Goal: Task Accomplishment & Management: Complete application form

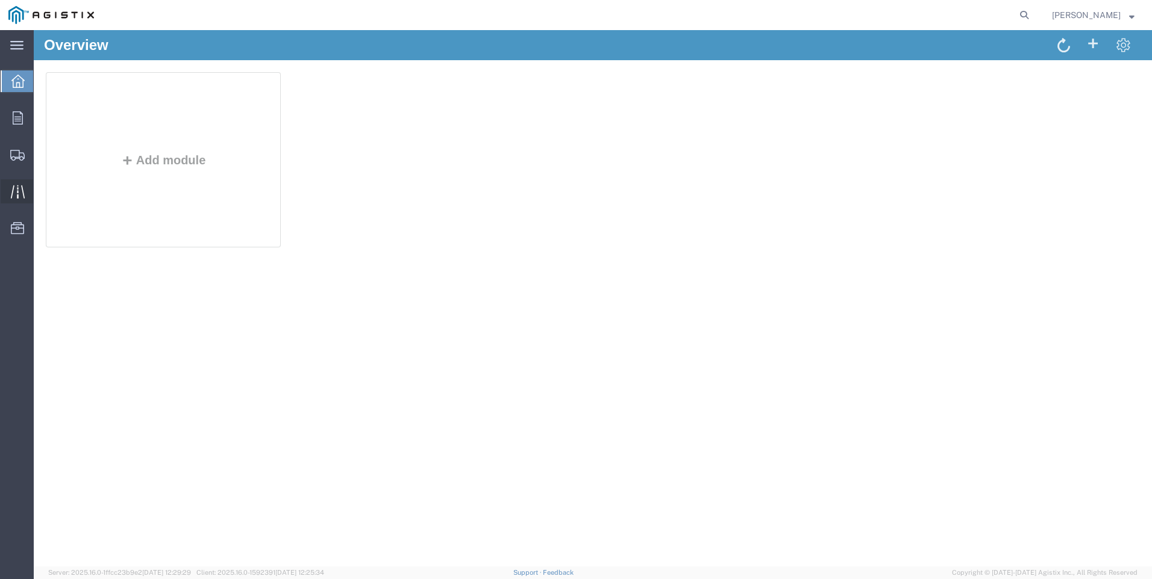
click at [19, 197] on icon at bounding box center [18, 192] width 14 height 14
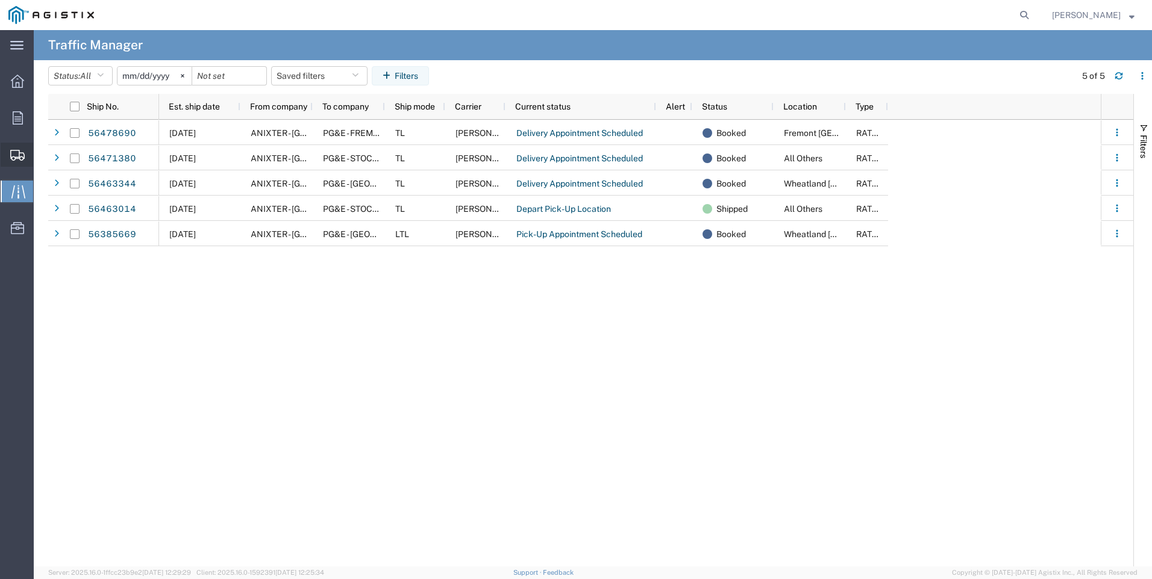
click at [0, 0] on span "Create Shipment" at bounding box center [0, 0] width 0 height 0
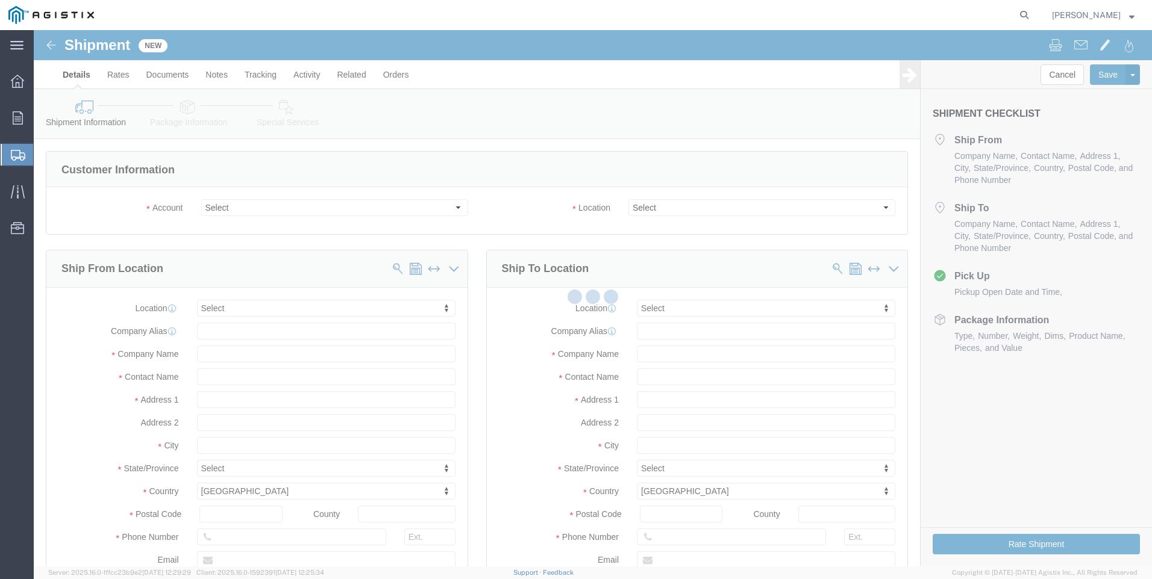
select select
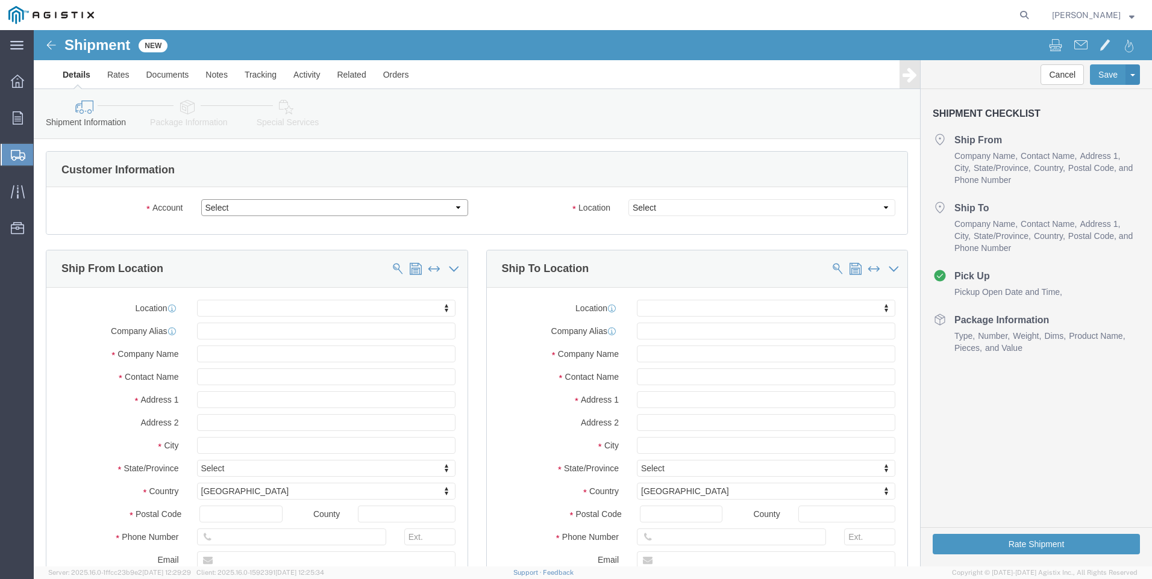
click select "Select Anixter Inc PG&E"
select select "9596"
click select "Select Anixter Inc PG&E"
select select "PURCHORD"
select select
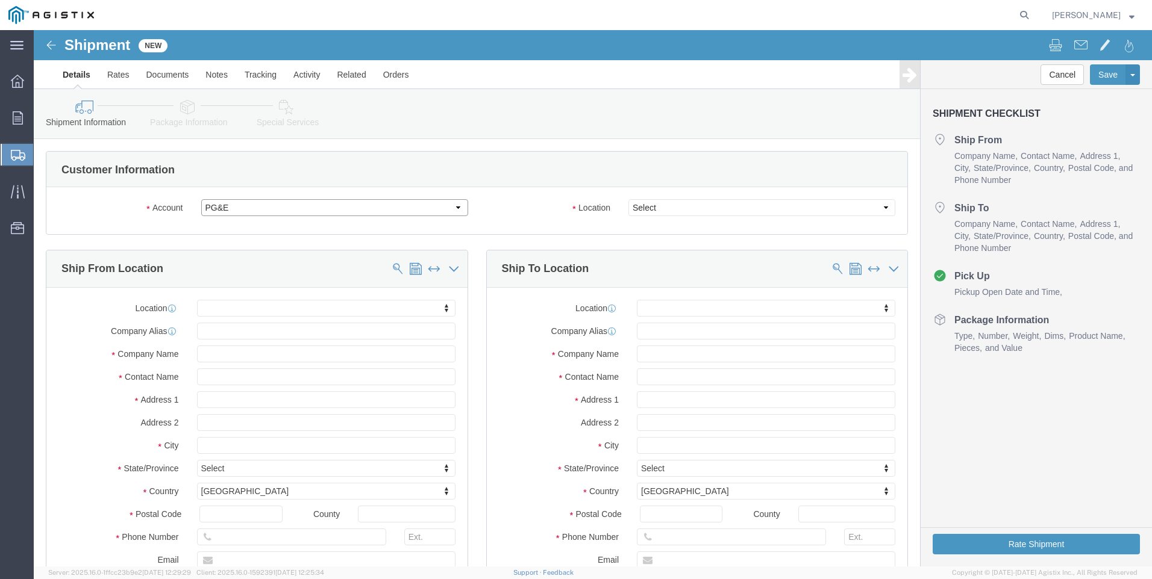
select select
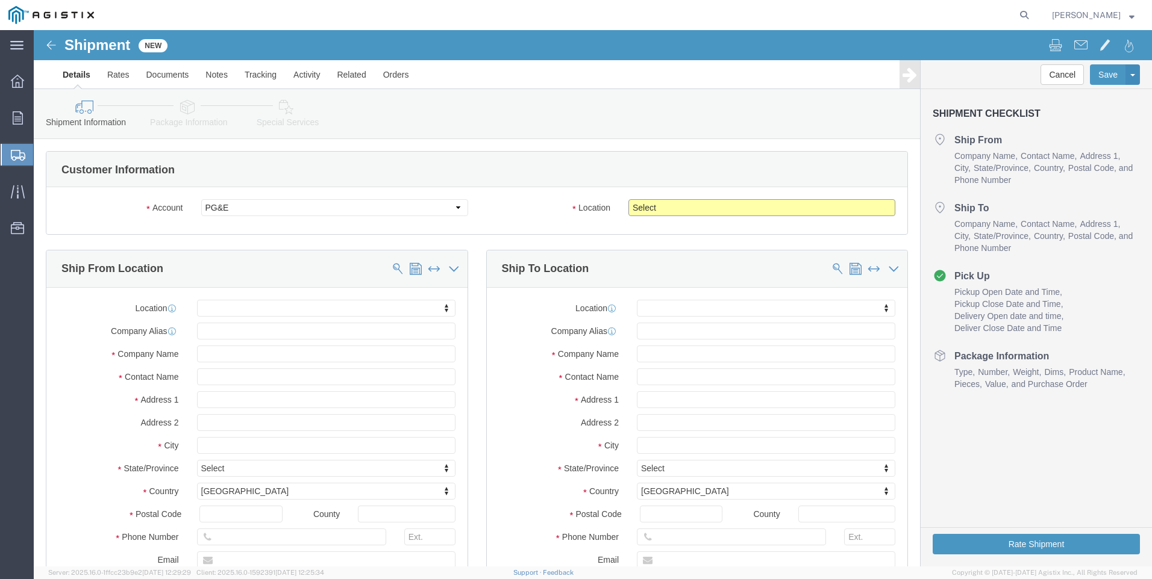
click select "Select All Others [GEOGRAPHIC_DATA] [GEOGRAPHIC_DATA] [GEOGRAPHIC_DATA] [GEOGRA…"
select select "19745"
click select "Select All Others [GEOGRAPHIC_DATA] [GEOGRAPHIC_DATA] [GEOGRAPHIC_DATA] [GEOGRA…"
click span
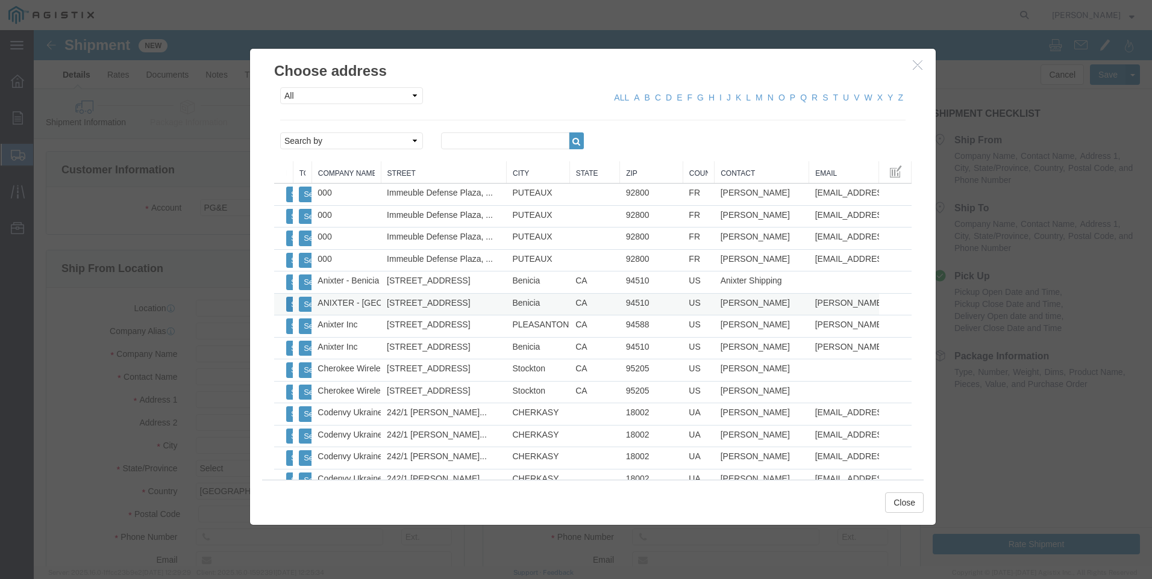
click button "Select"
select select
type input "ANIXTER - [GEOGRAPHIC_DATA]"
type input "[STREET_ADDRESS]"
type input "Benicia"
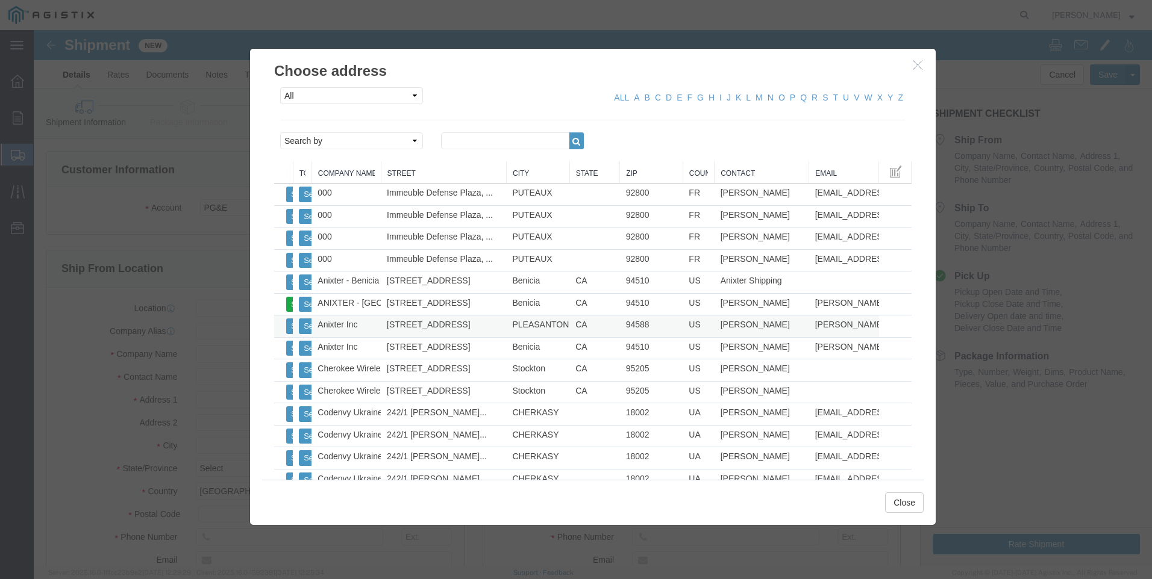
type input "94510"
type input "[PHONE_NUMBER]"
type input "[PERSON_NAME][EMAIL_ADDRESS][PERSON_NAME][DOMAIN_NAME]"
checkbox input "true"
type input "[PERSON_NAME]"
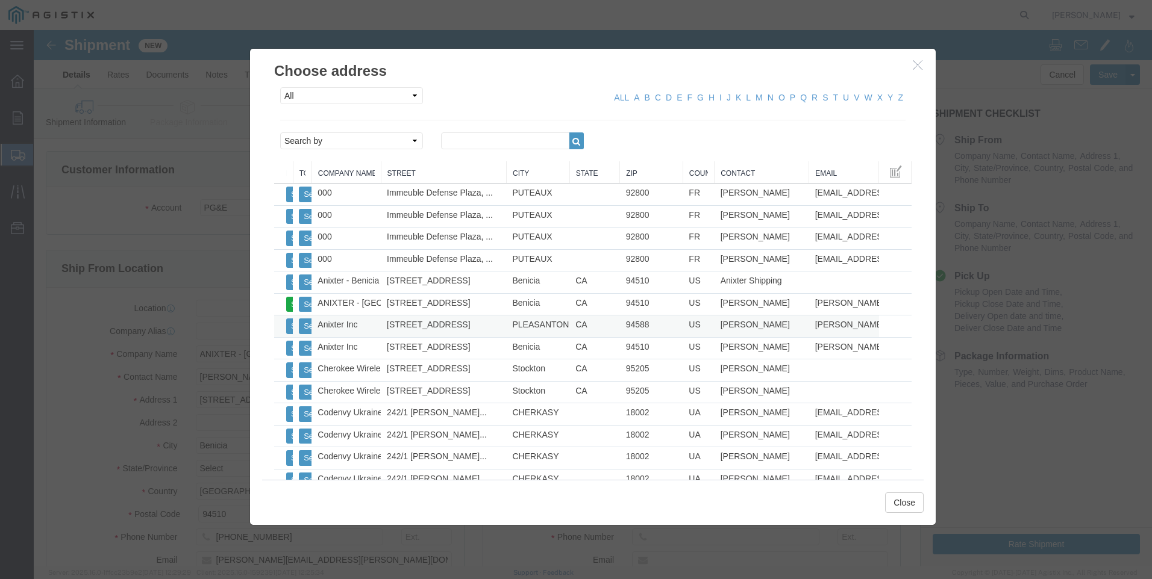
select select "CA"
click button "Close"
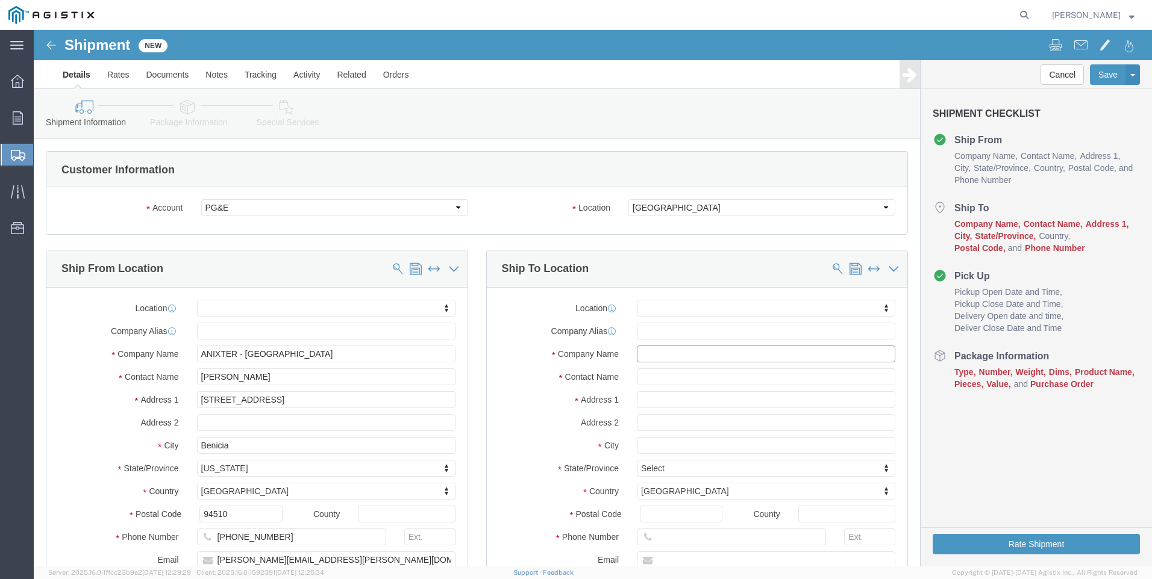
click input "text"
type input "[GEOGRAPHIC_DATA]"
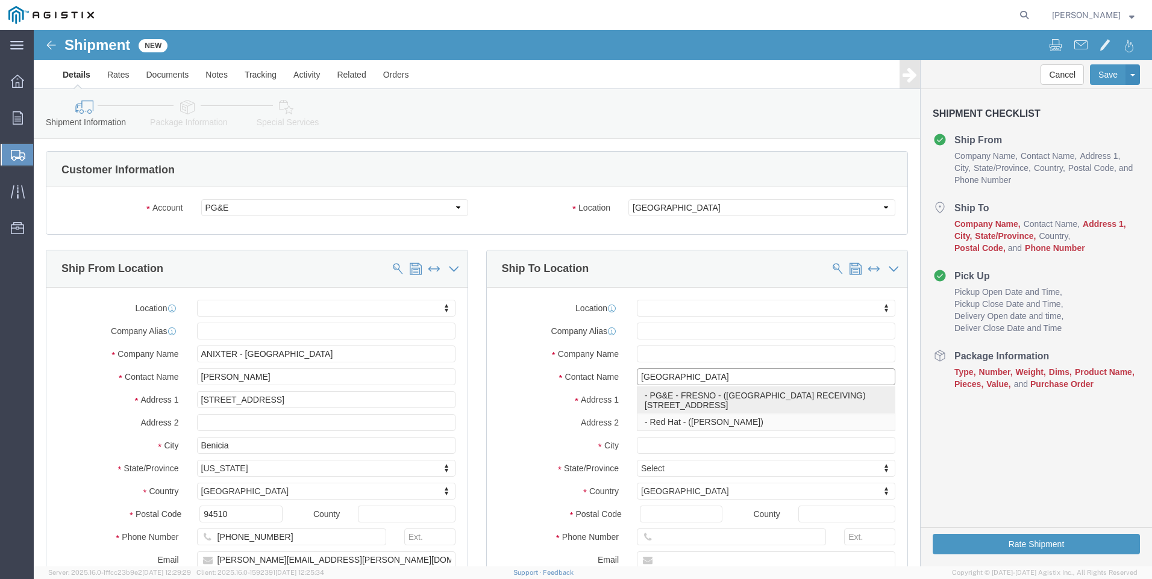
click p "- PG&E - [GEOGRAPHIC_DATA] - ([GEOGRAPHIC_DATA] RECEIVING) [STREET_ADDRESS]"
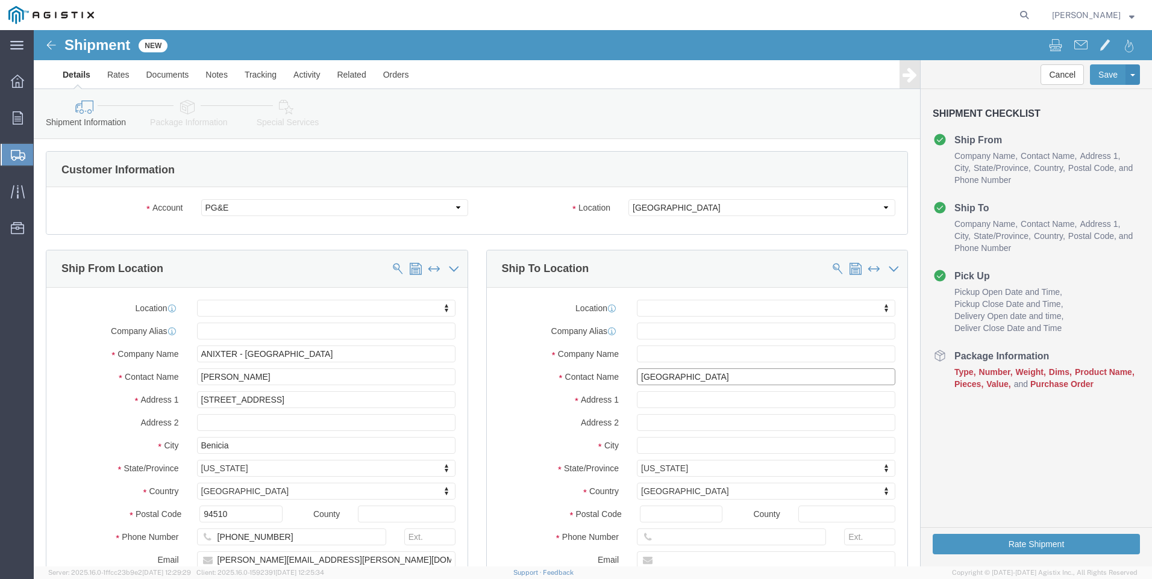
select select
type input "PG&E - [GEOGRAPHIC_DATA]"
type input "[STREET_ADDRESS]"
type input "[GEOGRAPHIC_DATA]"
select select "CA"
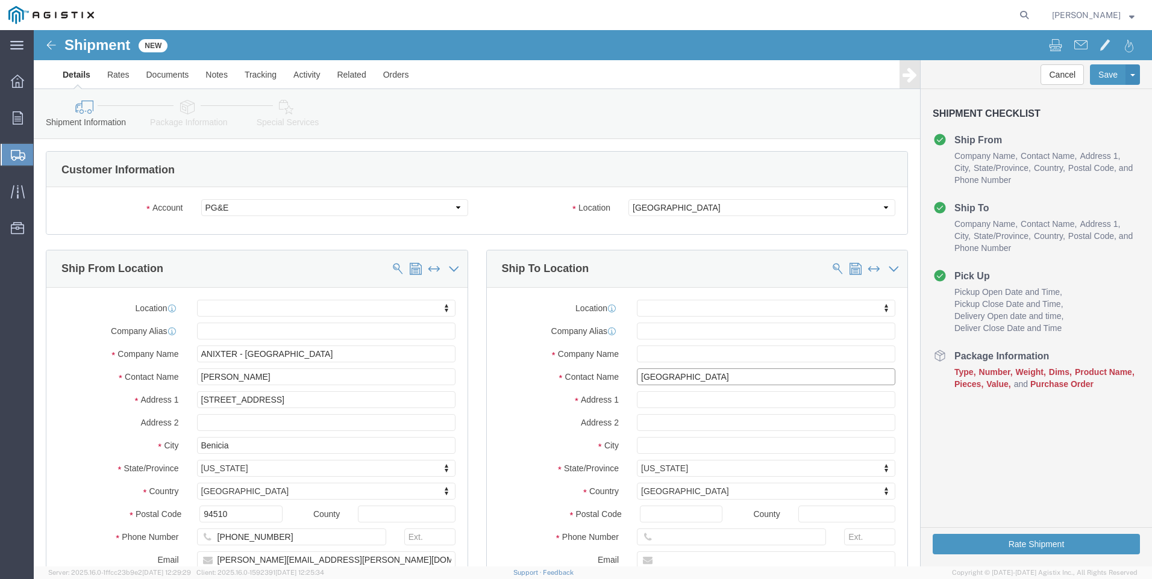
type input "93725"
type input "[PHONE_NUMBER]"
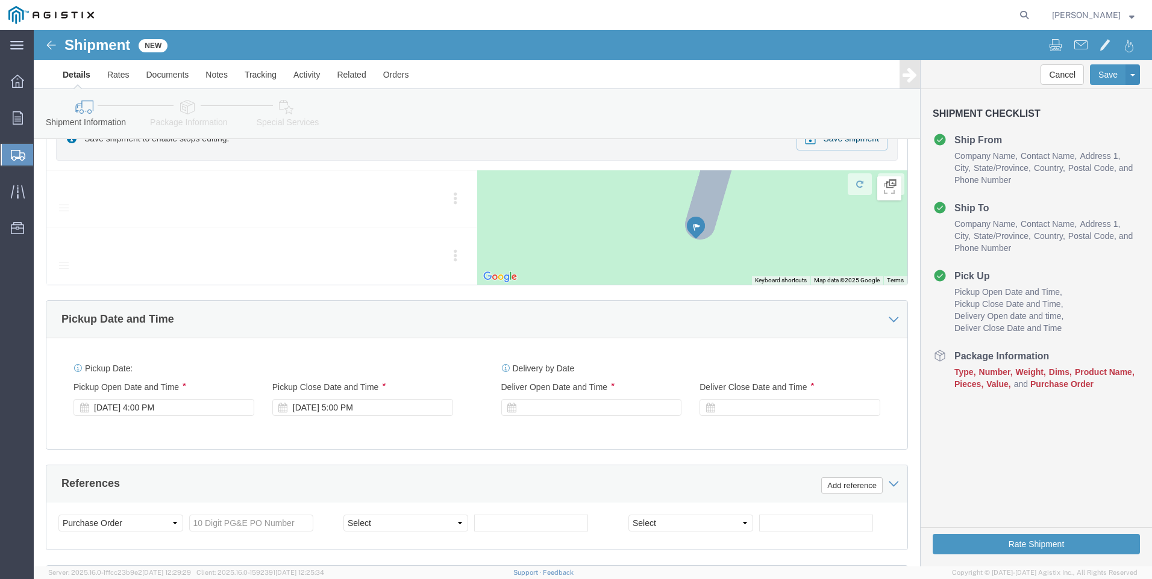
scroll to position [602, 0]
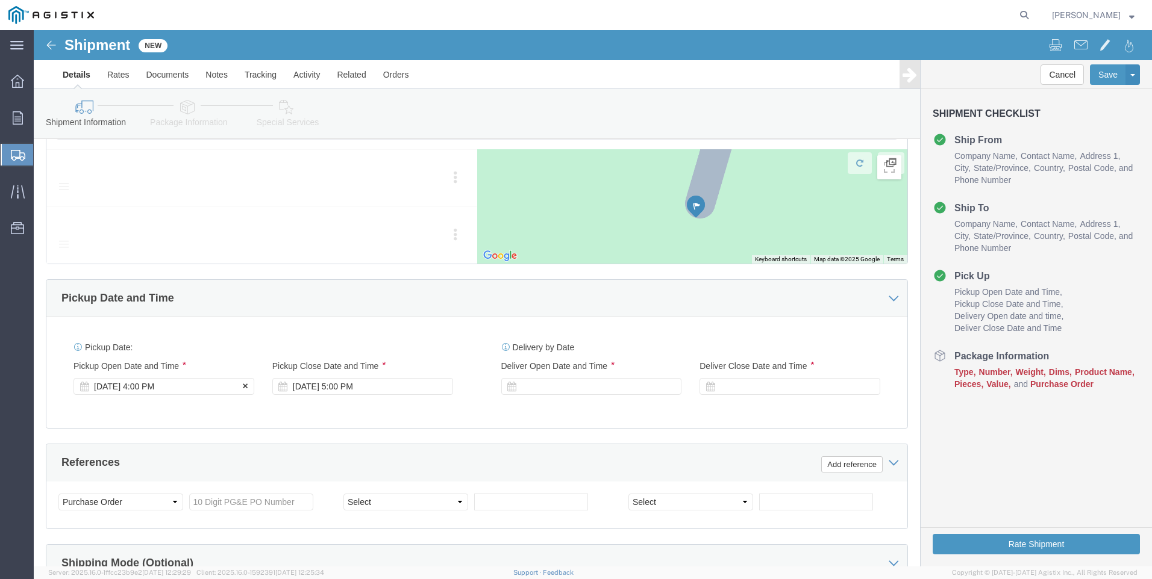
type input "FRESNO RECEIVING"
click div "[DATE] 4:00 PM"
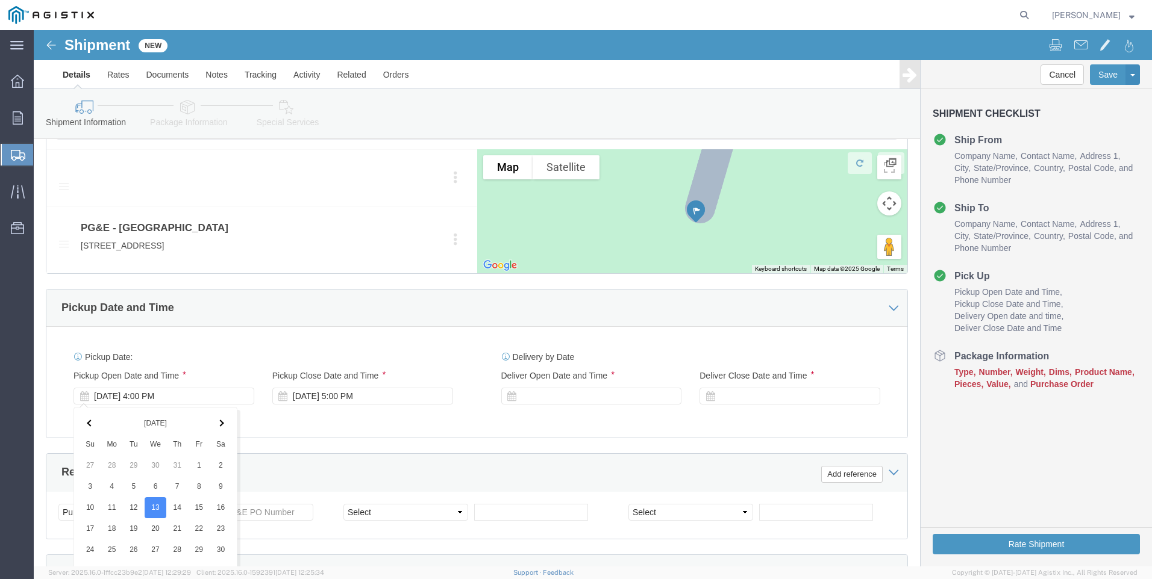
scroll to position [841, 0]
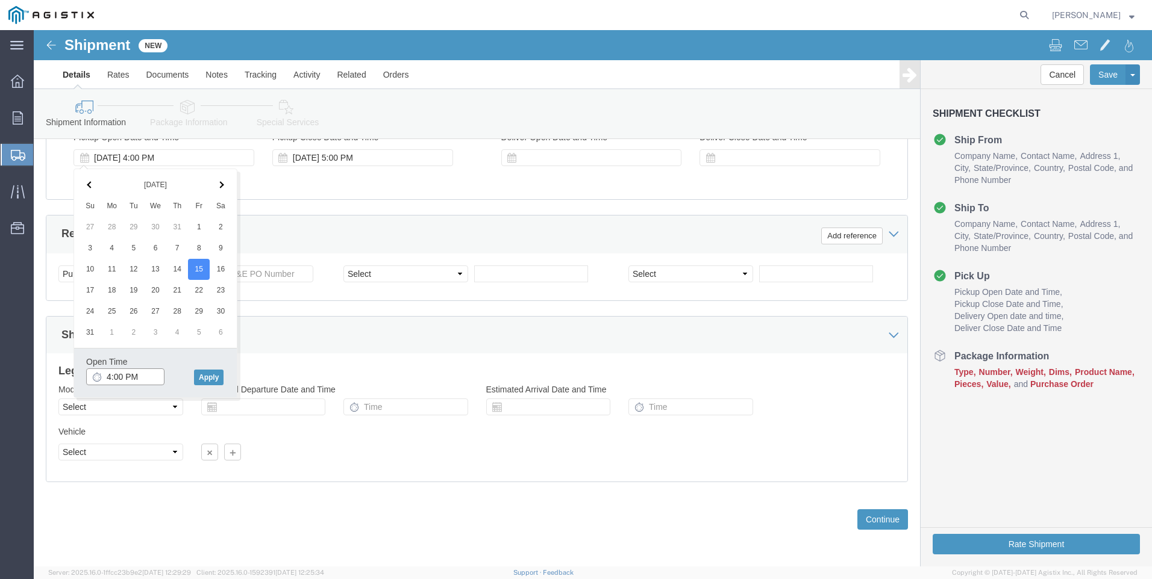
click input "4:00 PM"
type input "7:00 AM"
click button "Apply"
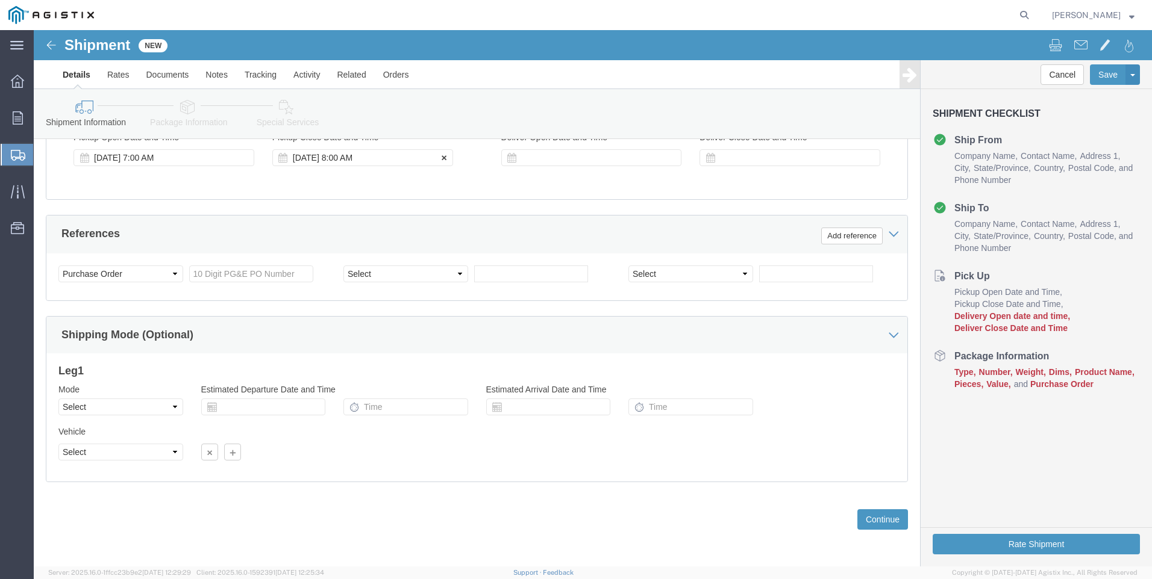
drag, startPoint x: 273, startPoint y: 125, endPoint x: 270, endPoint y: 134, distance: 9.7
click div "[DATE] 8:00 AM"
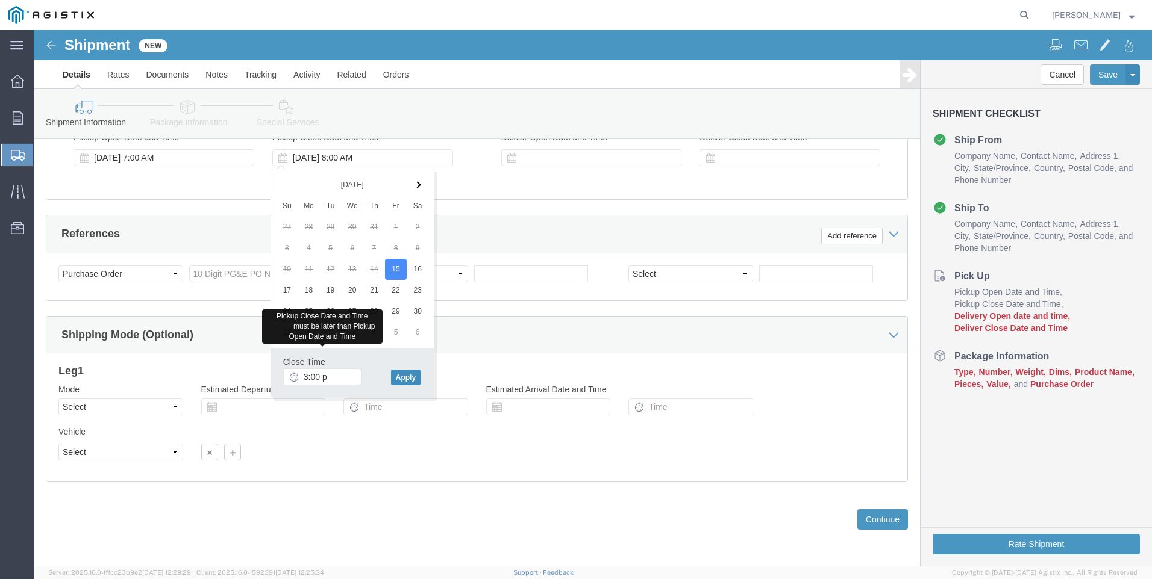
type input "3:00 PM"
click button "Apply"
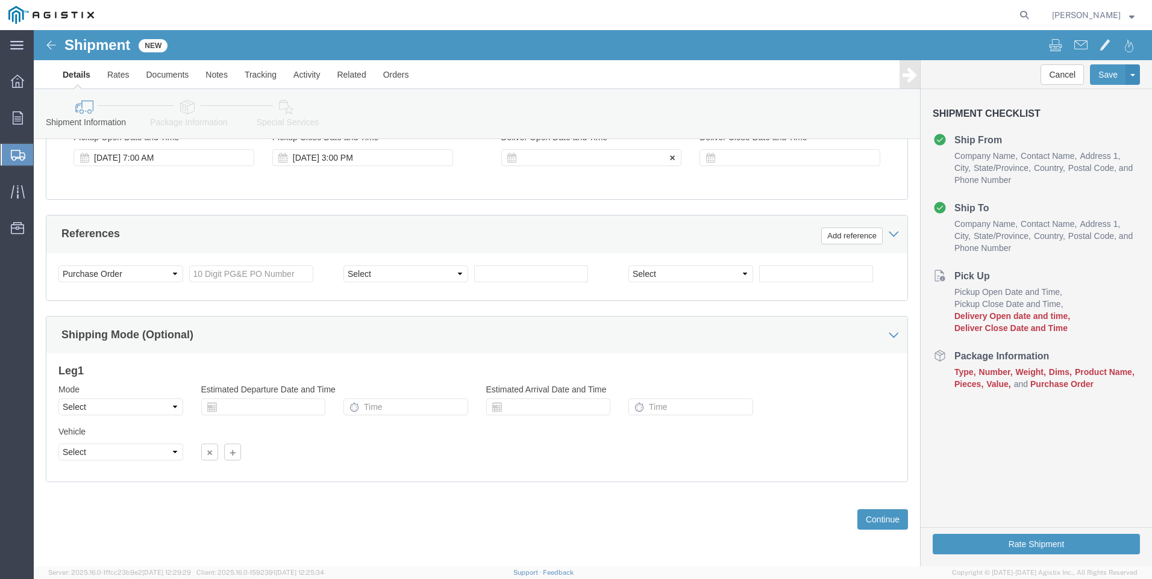
click div
click input "4:00 PM"
type input "6:00 AM"
click button "Apply"
click div
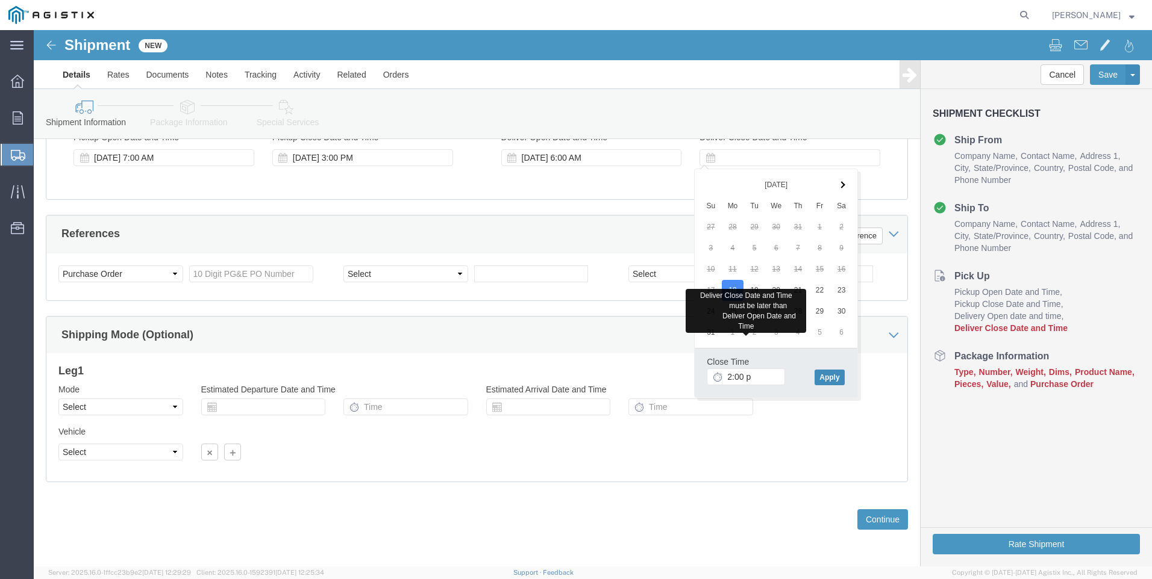
type input "2:00 PM"
click button "Apply"
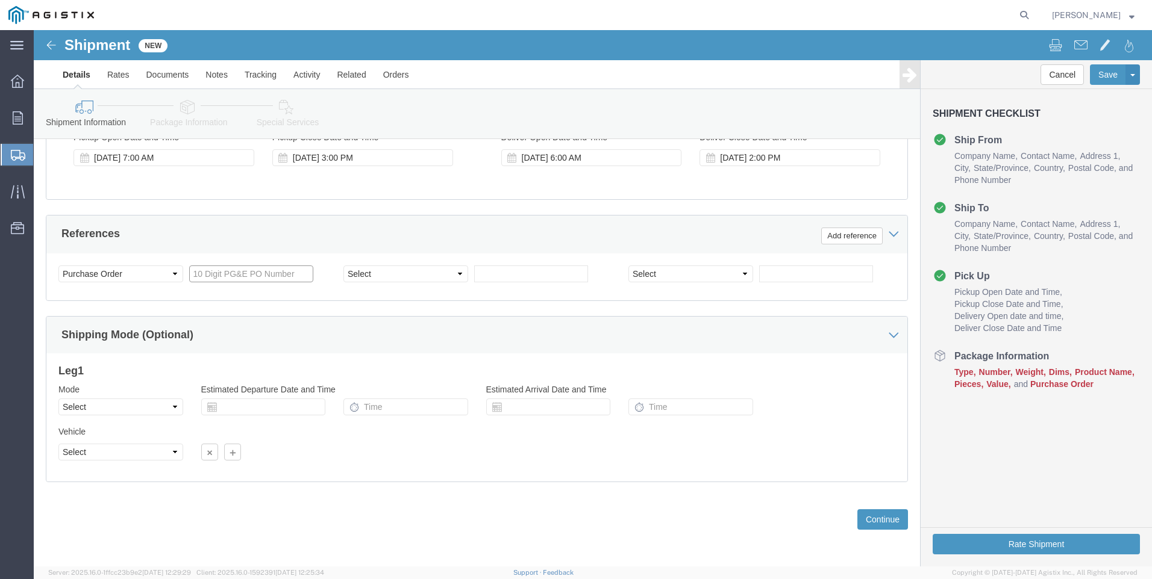
click input "text"
type input "3501407881"
select select "PURCHORD"
type input "3501416634"
click button "Continue"
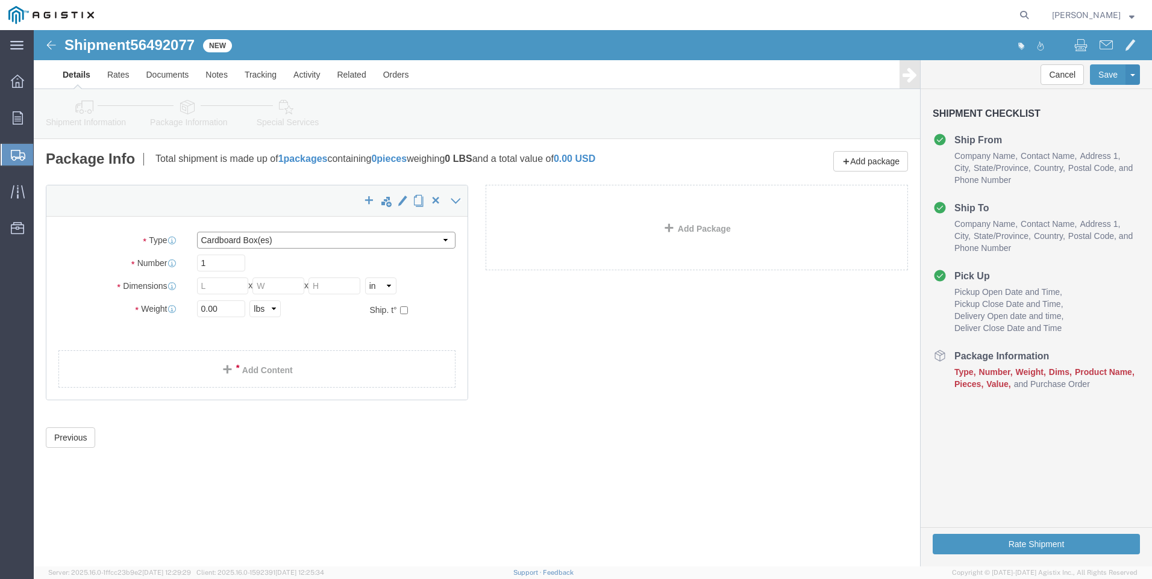
click select "Select Bulk Bundle(s) Cardboard Box(es) Carton(s) Crate(s) Drum(s) (Fiberboard)…"
select select "PONS"
click select "Select Bulk Bundle(s) Cardboard Box(es) Carton(s) Crate(s) Drum(s) (Fiberboard)…"
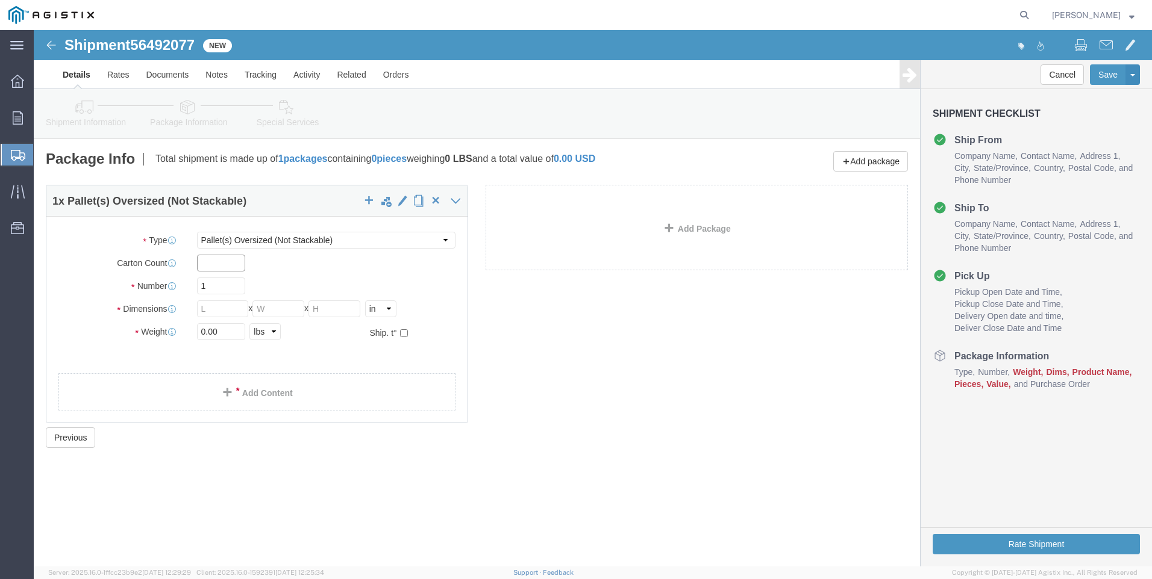
click input "text"
type input "1"
type input "2"
type input "84"
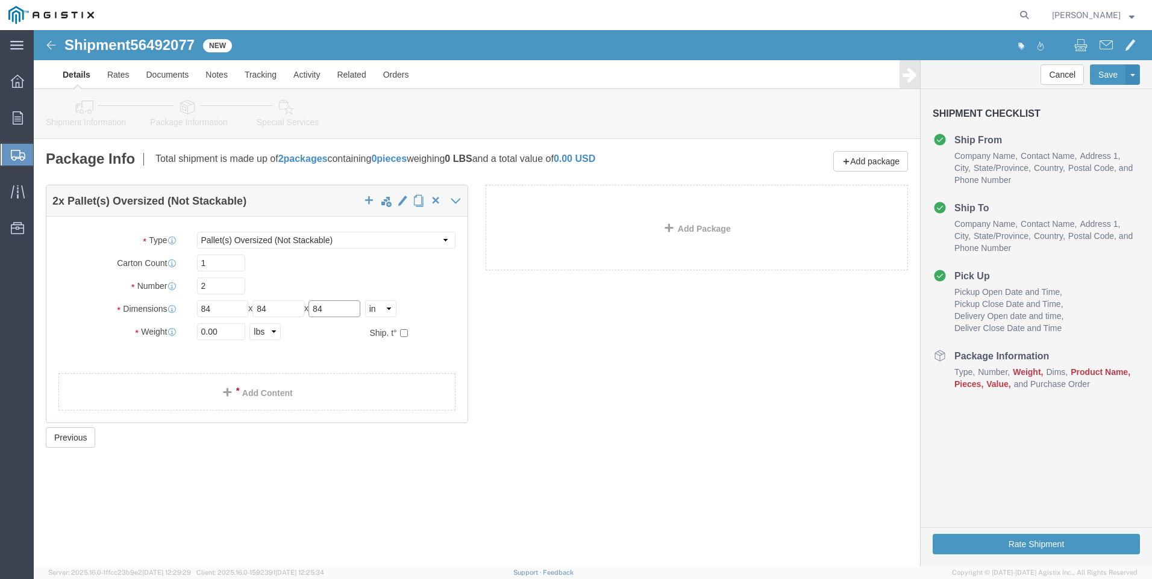
type input "84"
type input "6500"
click div "2 x Pallet(s) Oversized (Not Stackable) Package Type Select Bulk Bundle(s) Card…"
click link "Add Content"
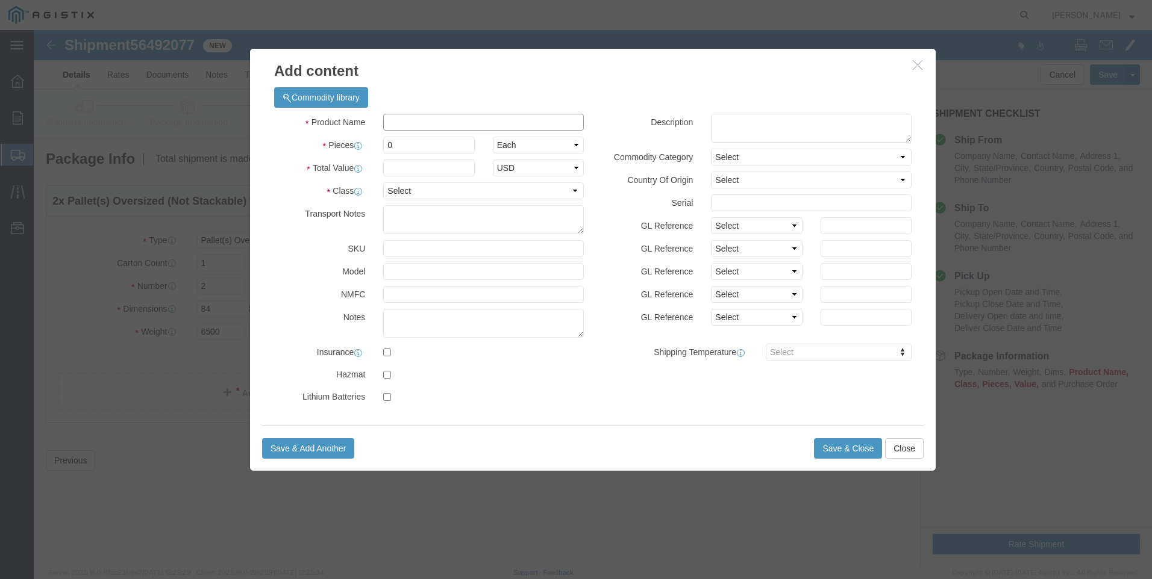
click input "text"
type input "M263298"
click td "Name: CAPACITOR S PAD-MOUNT 21KV 1800KVAR G-Y"
select select
select select "USD"
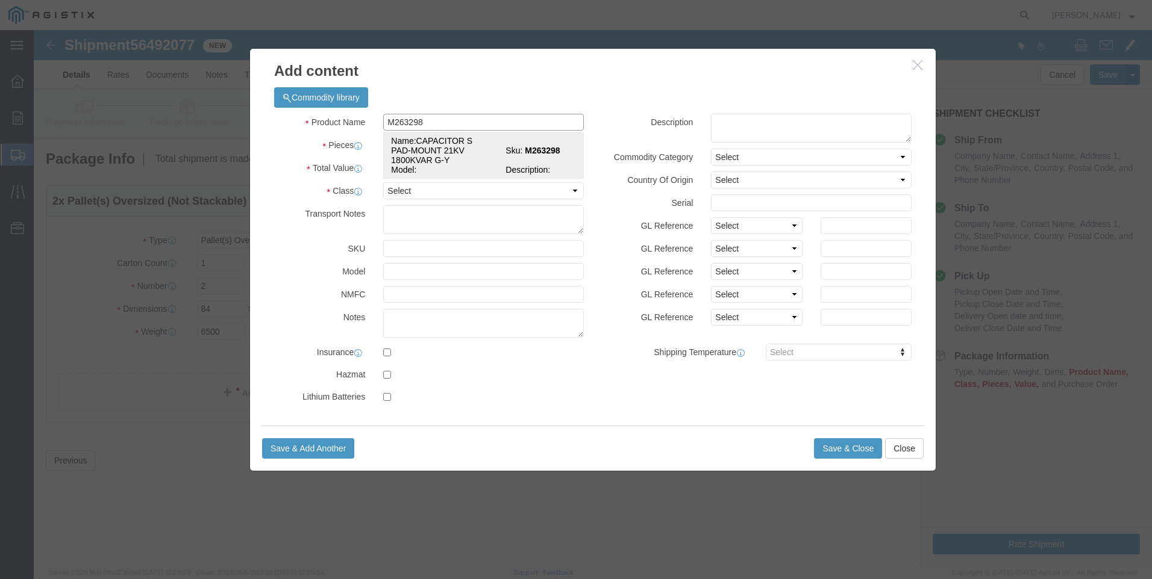
type input "CAPACITOR S PAD-MOUNT 21KV 1800KVAR G-Y"
type input "M263298"
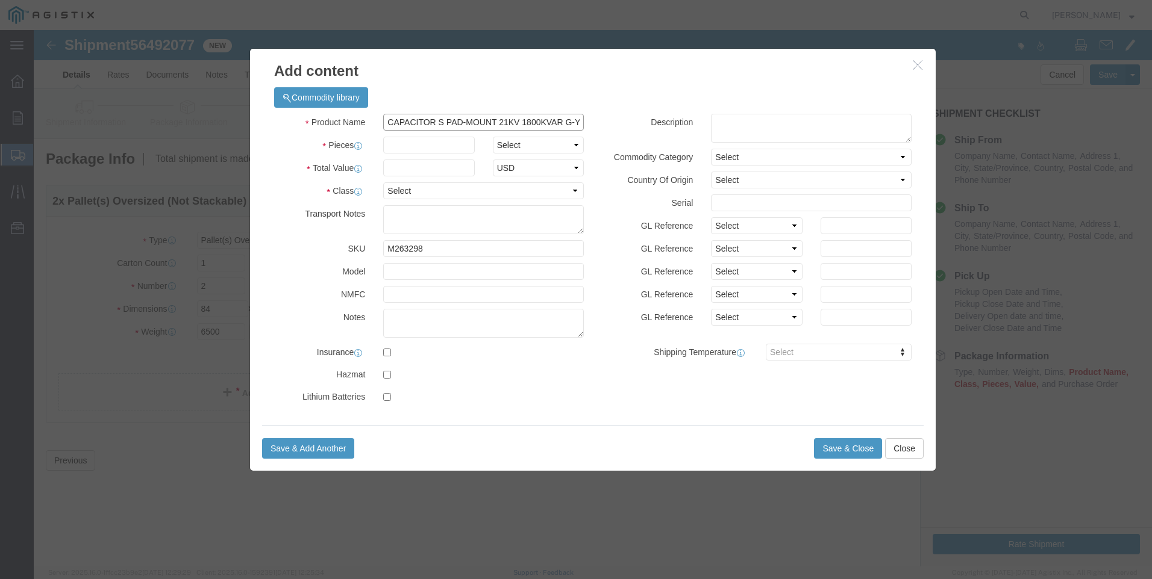
type input "CAPACITOR S PAD-MOUNT 21KV 1800KVAR G-Y"
click input "text"
type input "2"
select select "EA"
type input "150000"
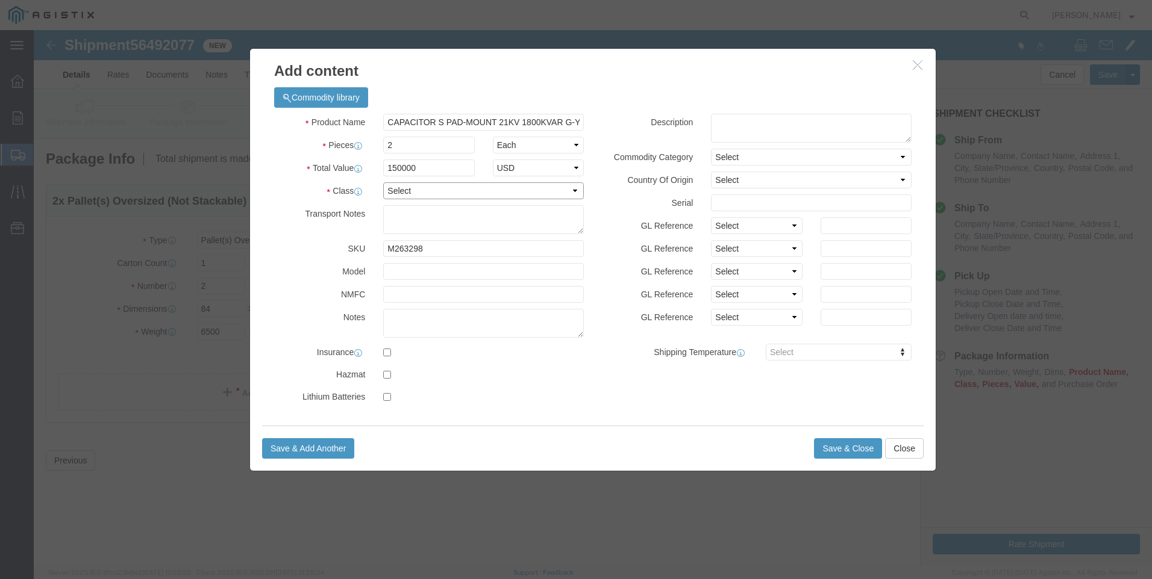
select select "70"
type textarea "MUST BE A FLATBED"
click textarea
type textarea "M263298"
click button "Save & Close"
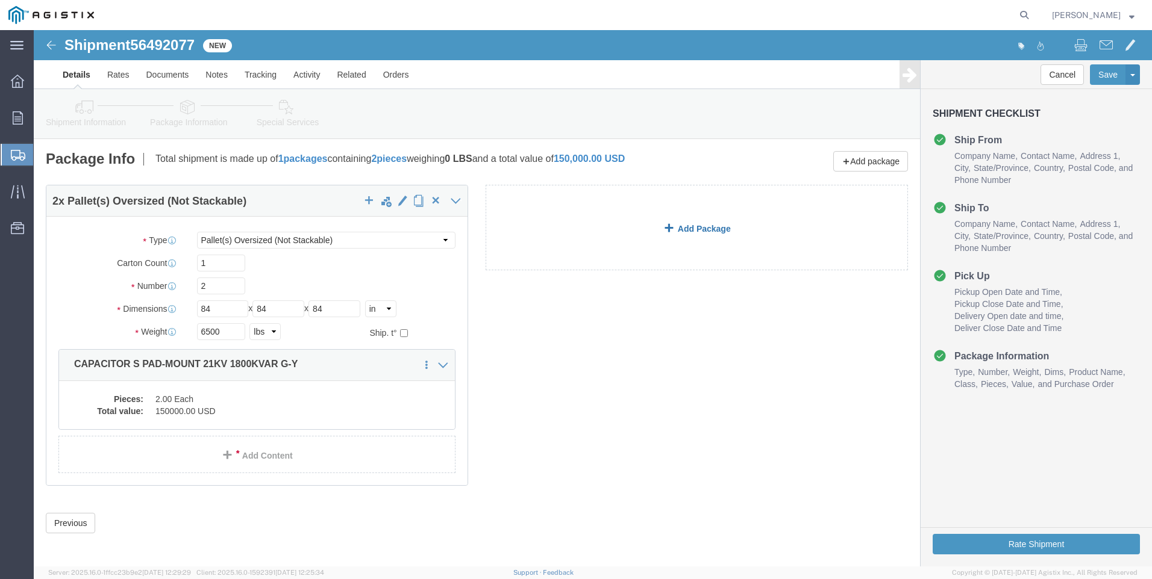
click link "Add Package"
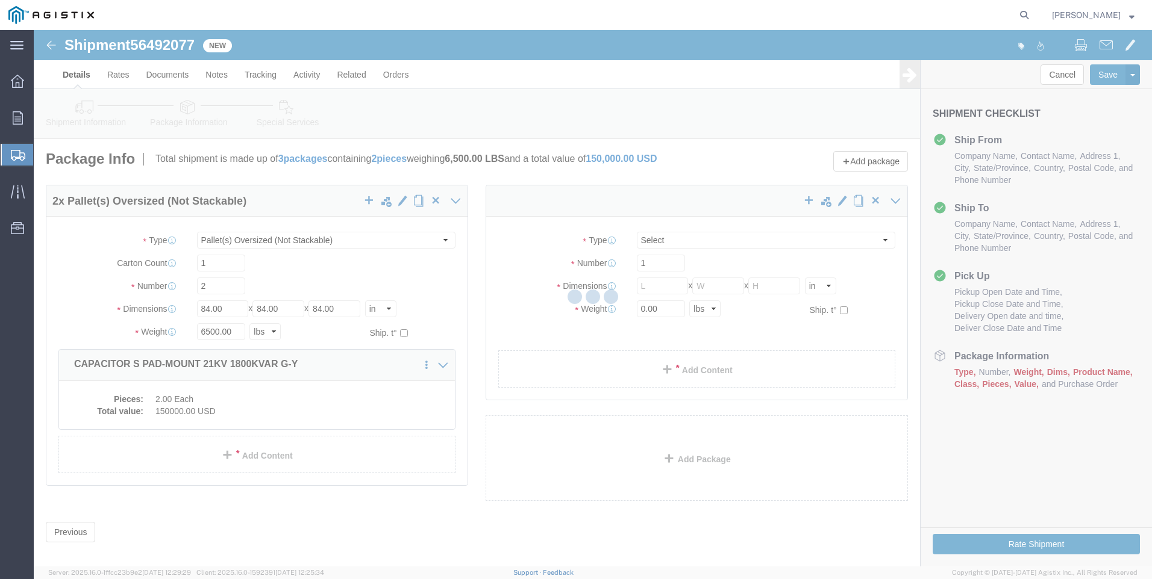
select select "PONS"
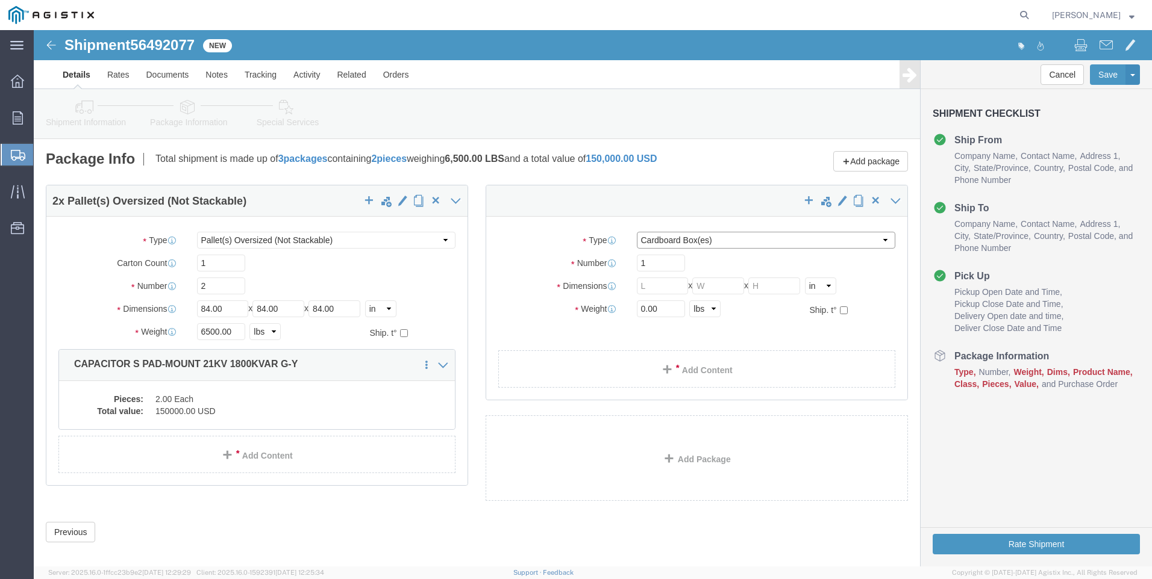
click select "Select Bulk Bundle(s) Cardboard Box(es) Carton(s) Crate(s) Drum(s) (Fiberboard)…"
select select "PSNS"
click select "Select Bulk Bundle(s) Cardboard Box(es) Carton(s) Crate(s) Drum(s) (Fiberboard)…"
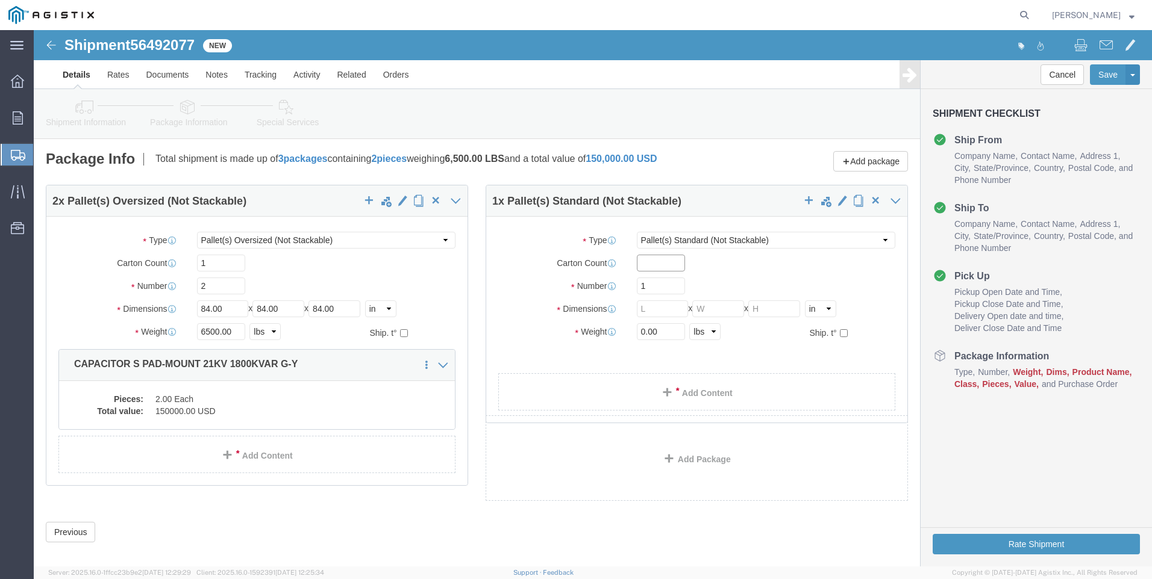
click input "text"
type input "48"
type input "6"
type input "48"
type input "45"
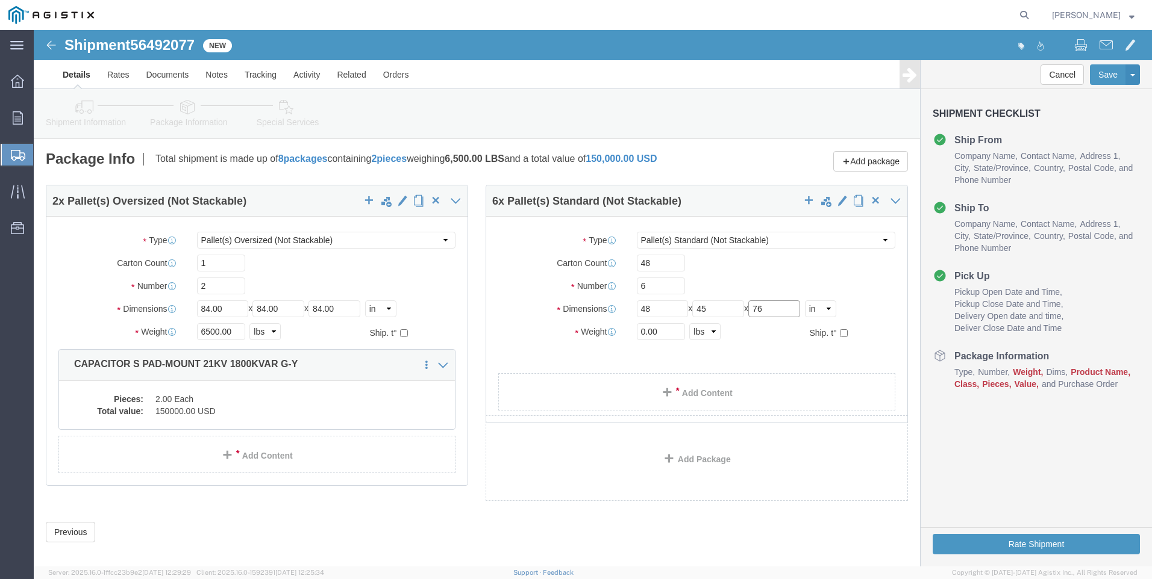
type input "76"
type input "4000"
click div "2 x Pallet(s) Oversized (Not Stackable) Package Type Select Bulk Bundle(s) Card…"
click link "Add Content"
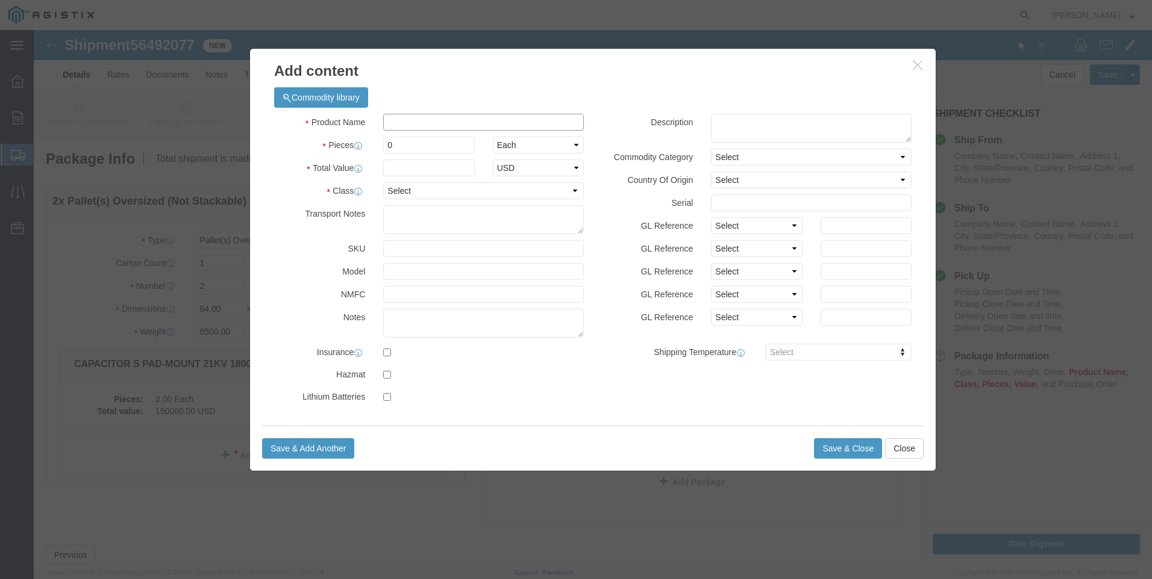
click input "text"
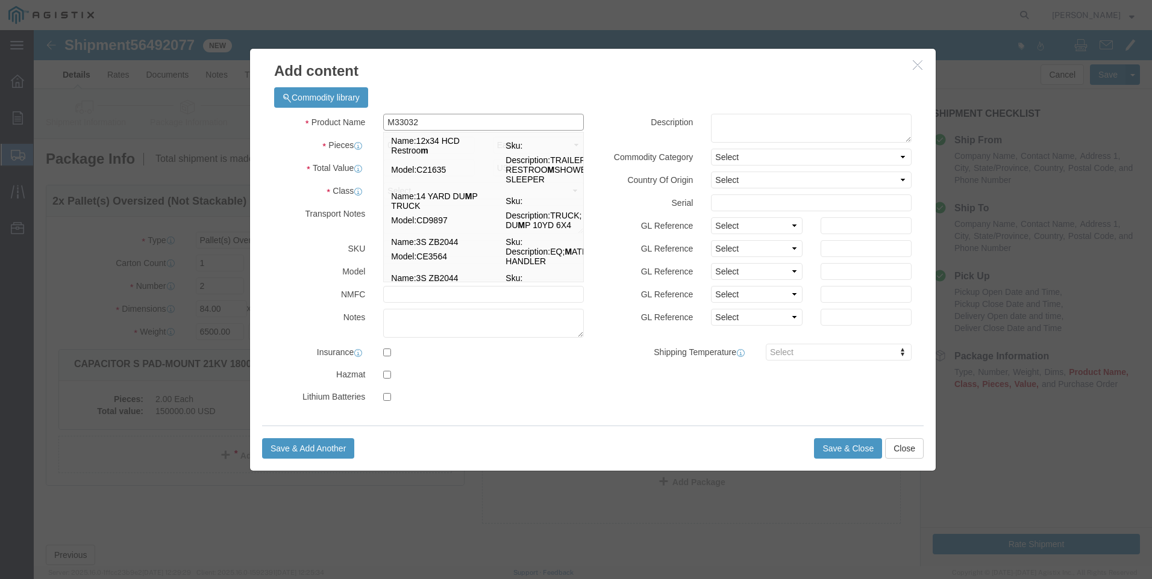
type input "M330329"
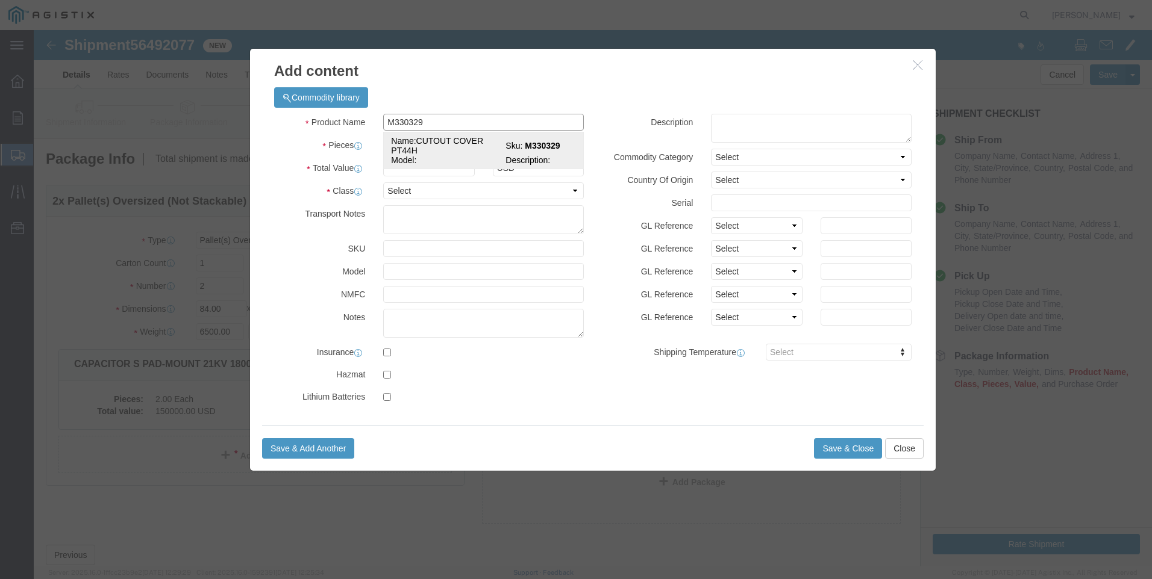
click td "Model:"
select select
select select "USD"
type input "CUTOUT COVER PT44H"
type input "M330329"
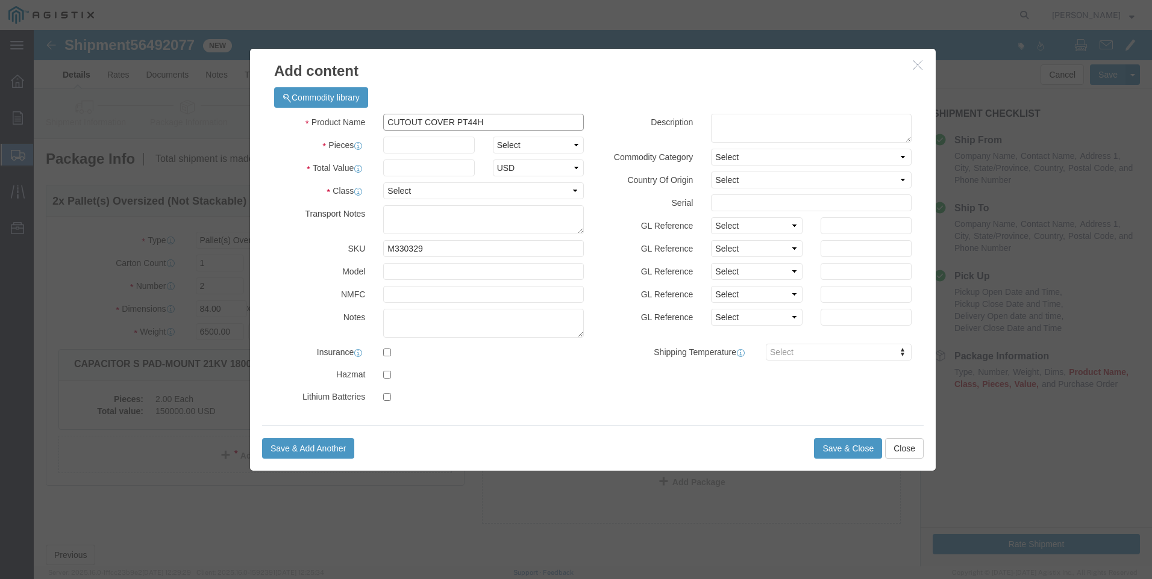
type input "CUTOUT COVER PT44H"
click input "text"
type input "1152"
select select "EA"
type input "25000"
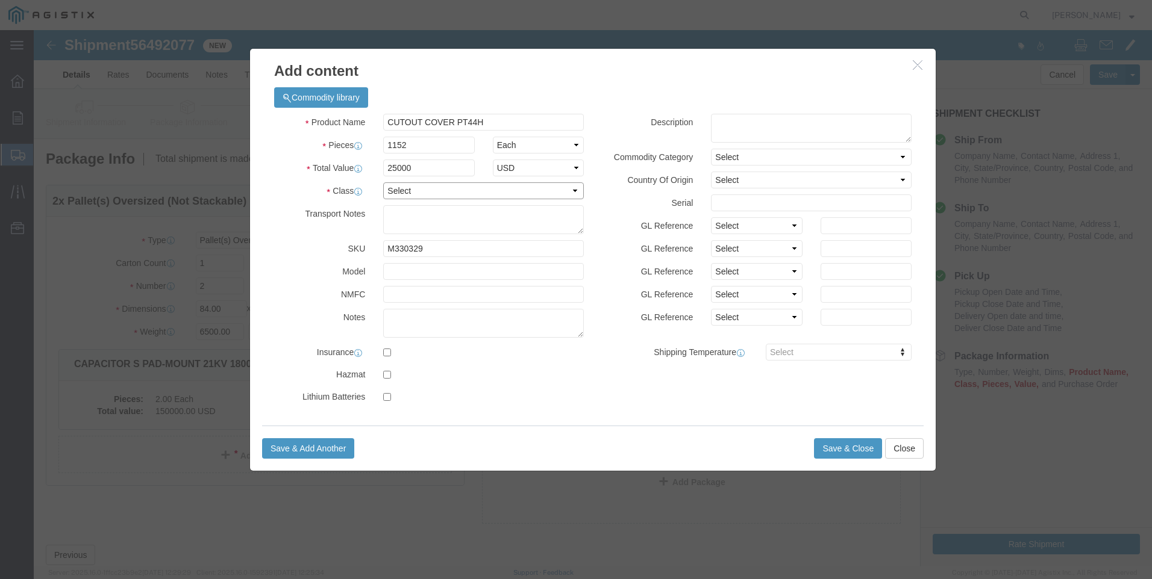
select select "70"
click textarea
type textarea "M330329"
click div
click button "Save & Close"
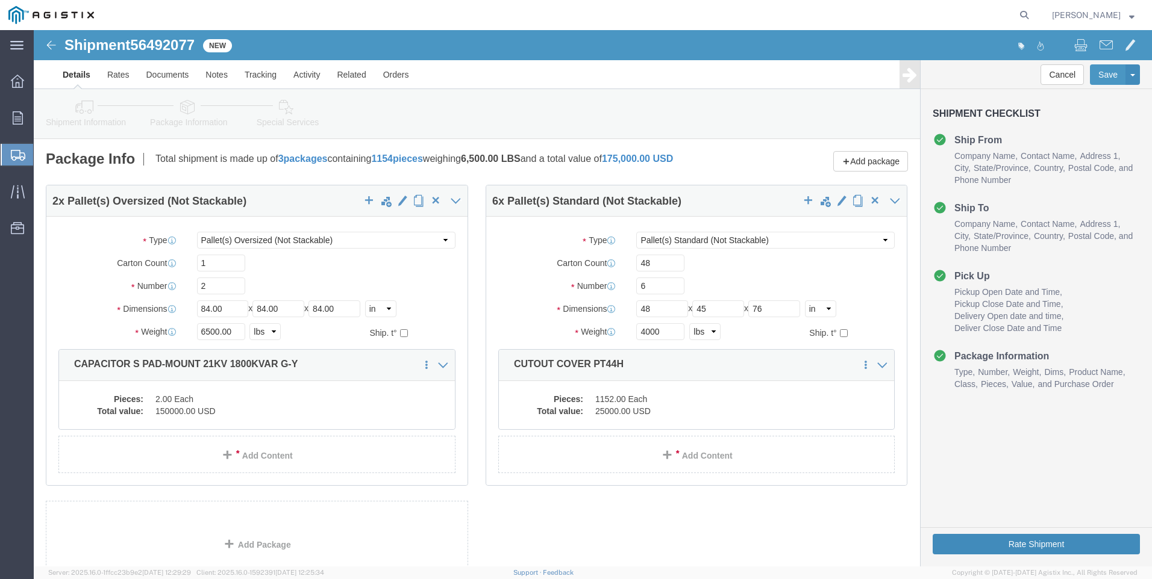
click button "Rate Shipment"
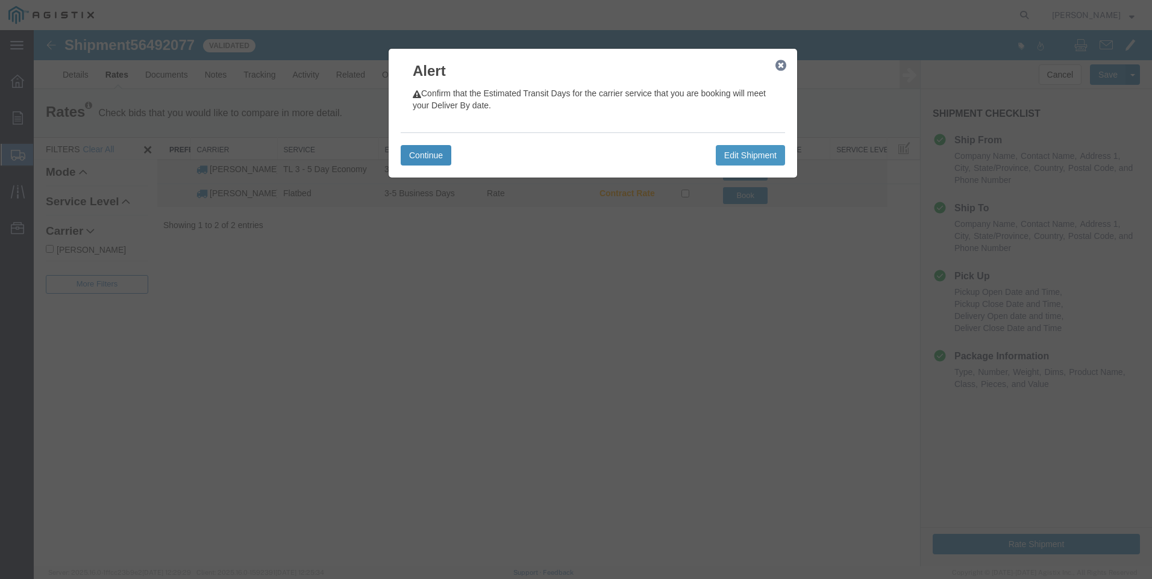
click at [410, 160] on button "Continue" at bounding box center [426, 155] width 51 height 20
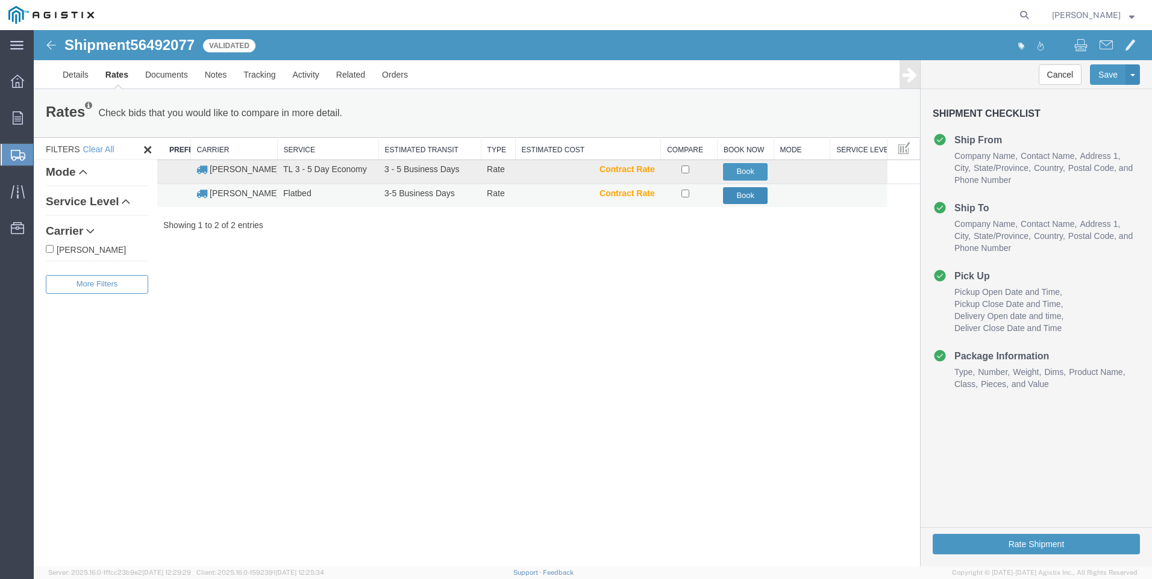
click at [732, 198] on button "Book" at bounding box center [745, 195] width 45 height 17
